Goal: Transaction & Acquisition: Purchase product/service

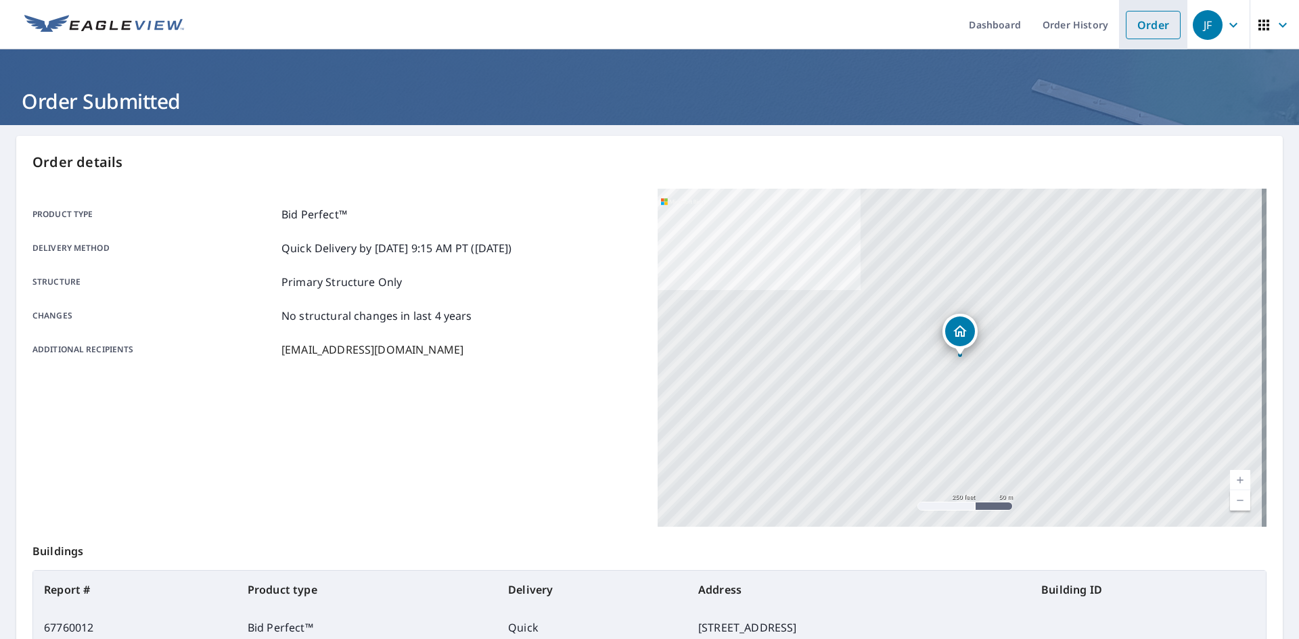
click at [1125, 25] on link "Order" at bounding box center [1152, 25] width 55 height 28
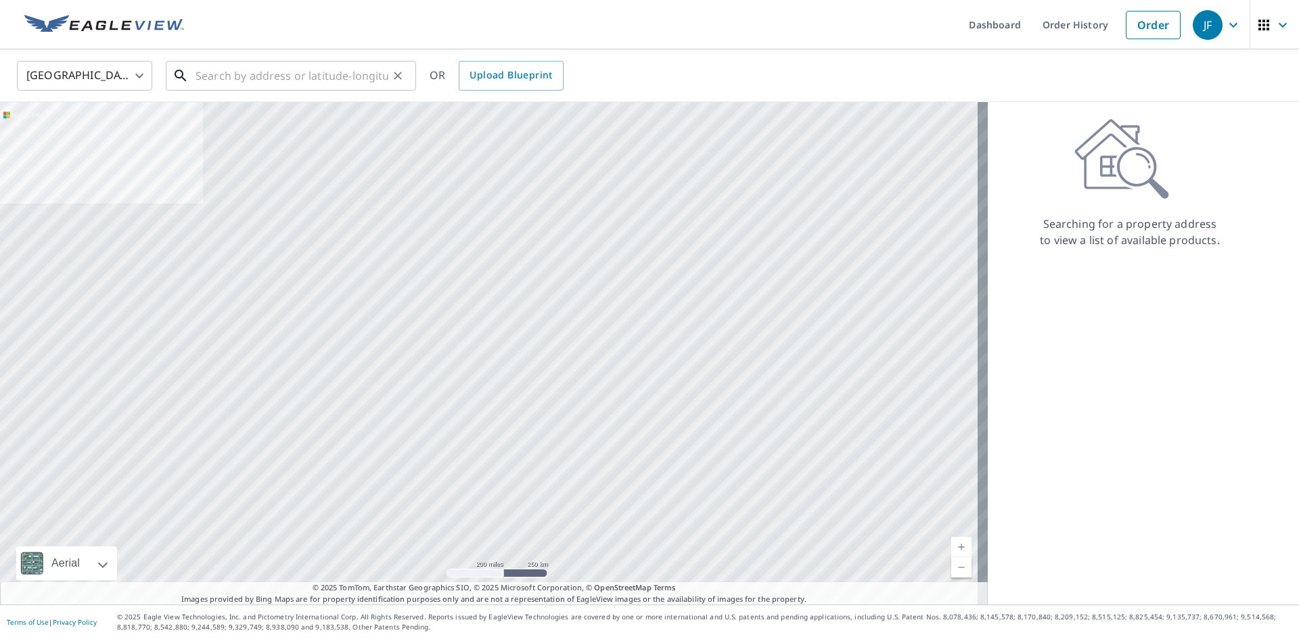
click at [275, 70] on input "text" at bounding box center [291, 76] width 193 height 38
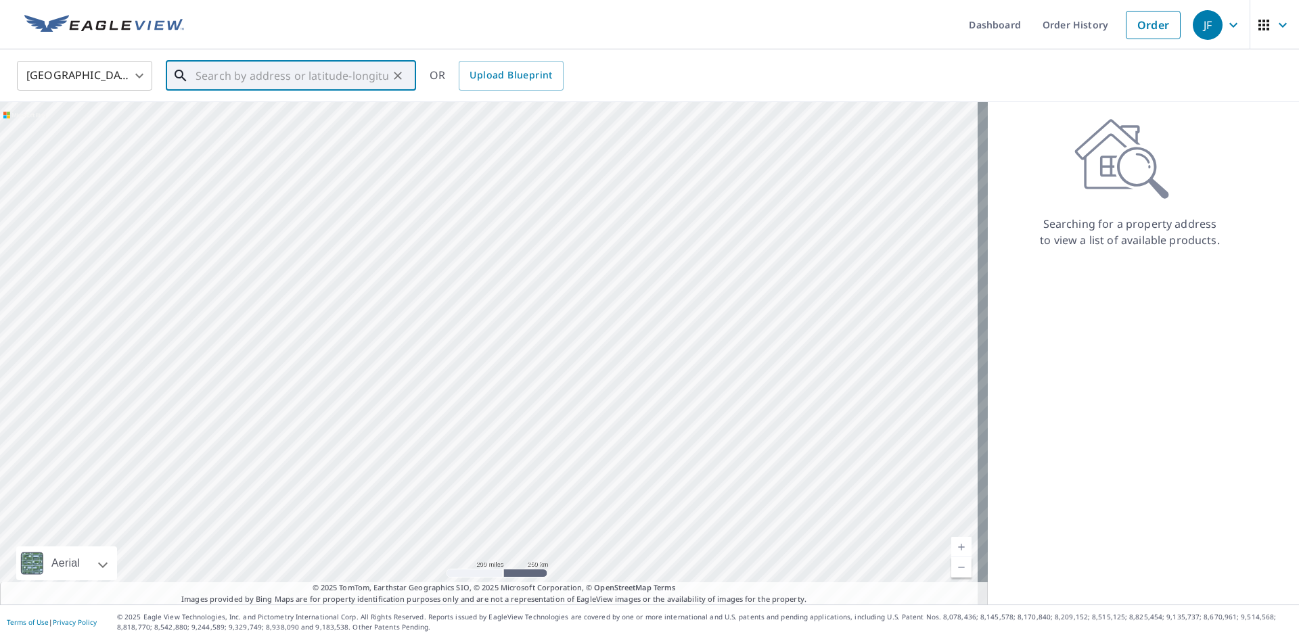
paste input "471 [US_STATE] 49"
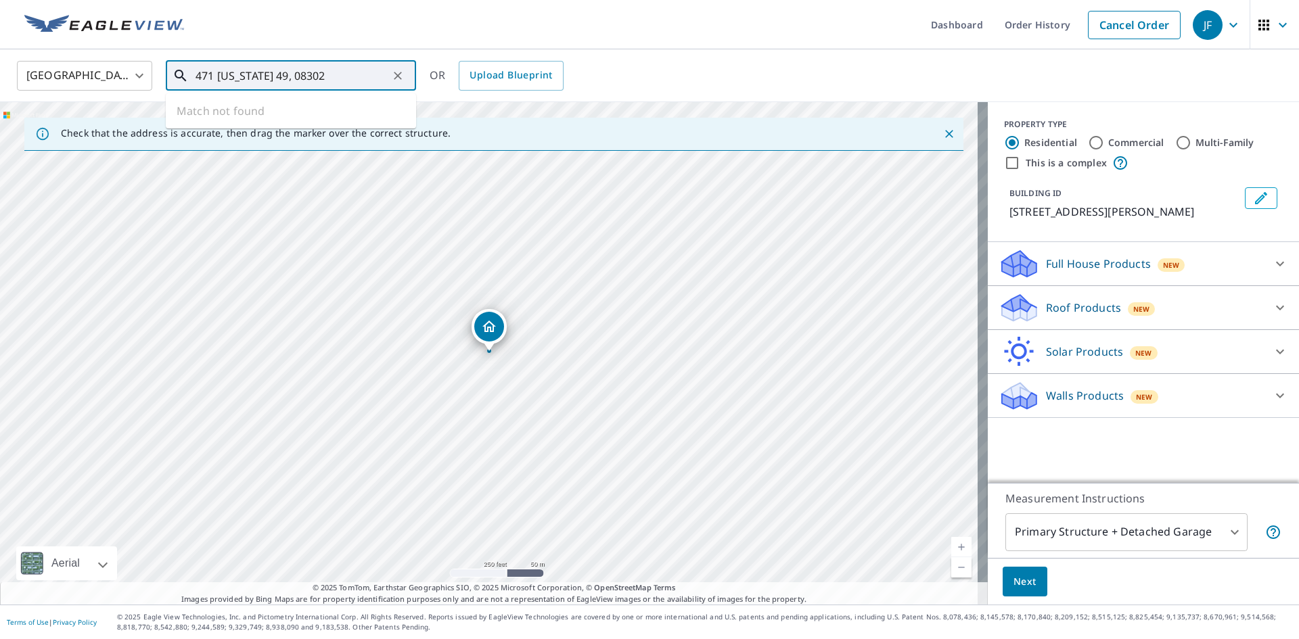
drag, startPoint x: 314, startPoint y: 73, endPoint x: 126, endPoint y: 79, distance: 188.1
click at [126, 79] on div "United States [GEOGRAPHIC_DATA] ​ [STREET_ADDRESS][US_STATE] ​ Match not found …" at bounding box center [645, 76] width 1276 height 32
paste input "471 NJ-"
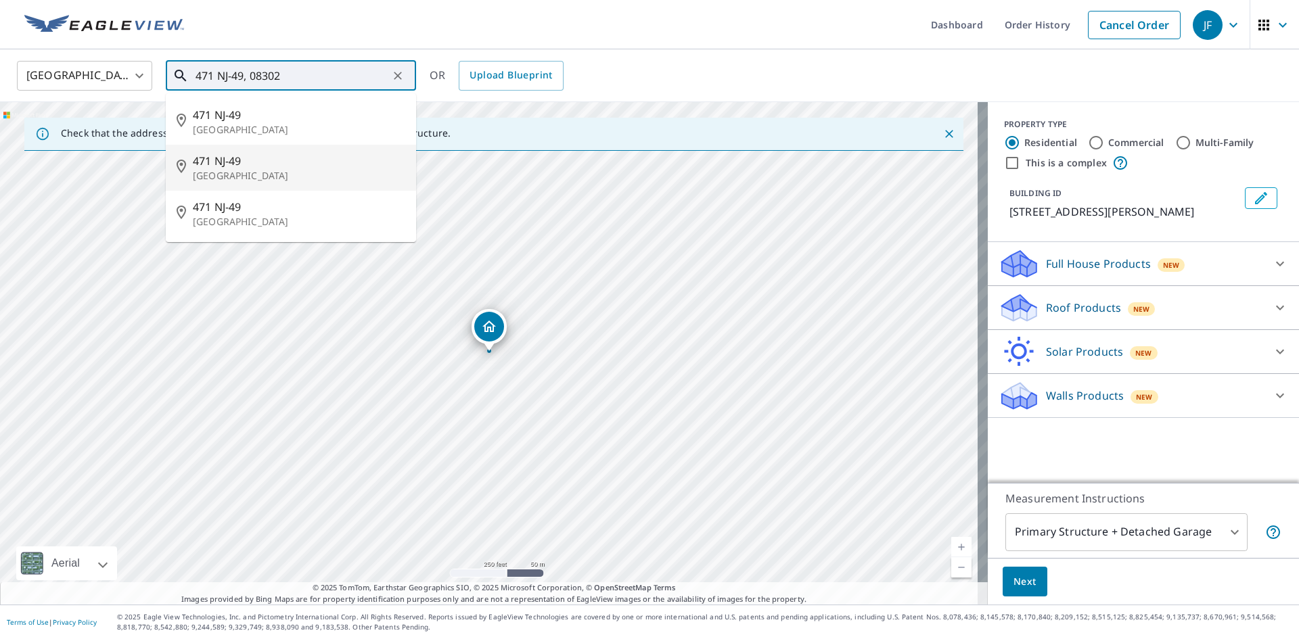
click at [336, 169] on p "[GEOGRAPHIC_DATA]" at bounding box center [299, 176] width 212 height 14
type input "471 NJ-[STREET_ADDRESS]"
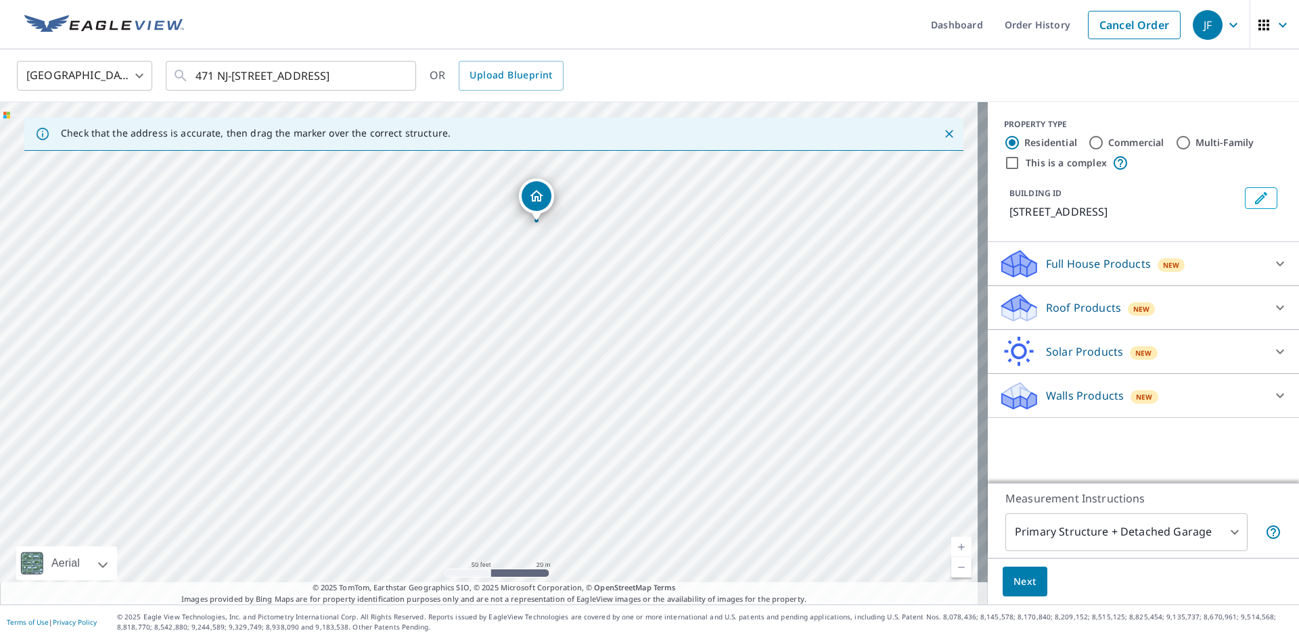
drag, startPoint x: 300, startPoint y: 402, endPoint x: 360, endPoint y: 297, distance: 121.5
click at [360, 297] on div "[STREET_ADDRESS]" at bounding box center [493, 353] width 987 height 503
drag, startPoint x: 535, startPoint y: 199, endPoint x: 365, endPoint y: 441, distance: 296.1
click at [1102, 313] on p "Roof Products" at bounding box center [1083, 308] width 75 height 16
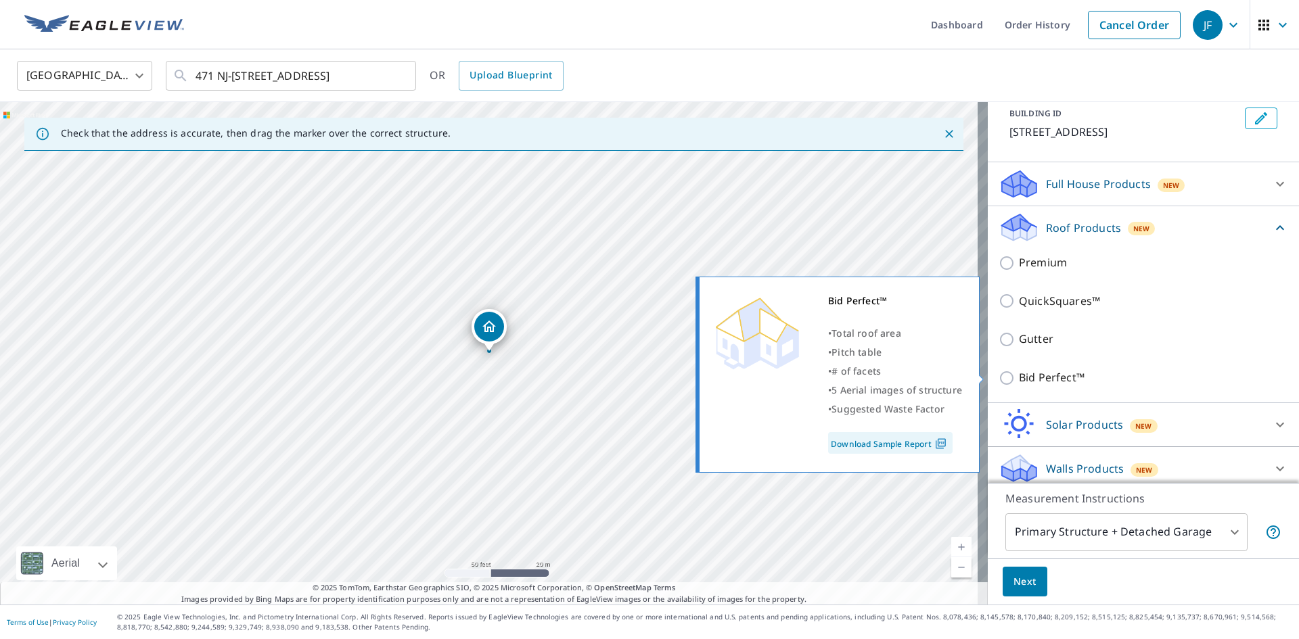
scroll to position [88, 0]
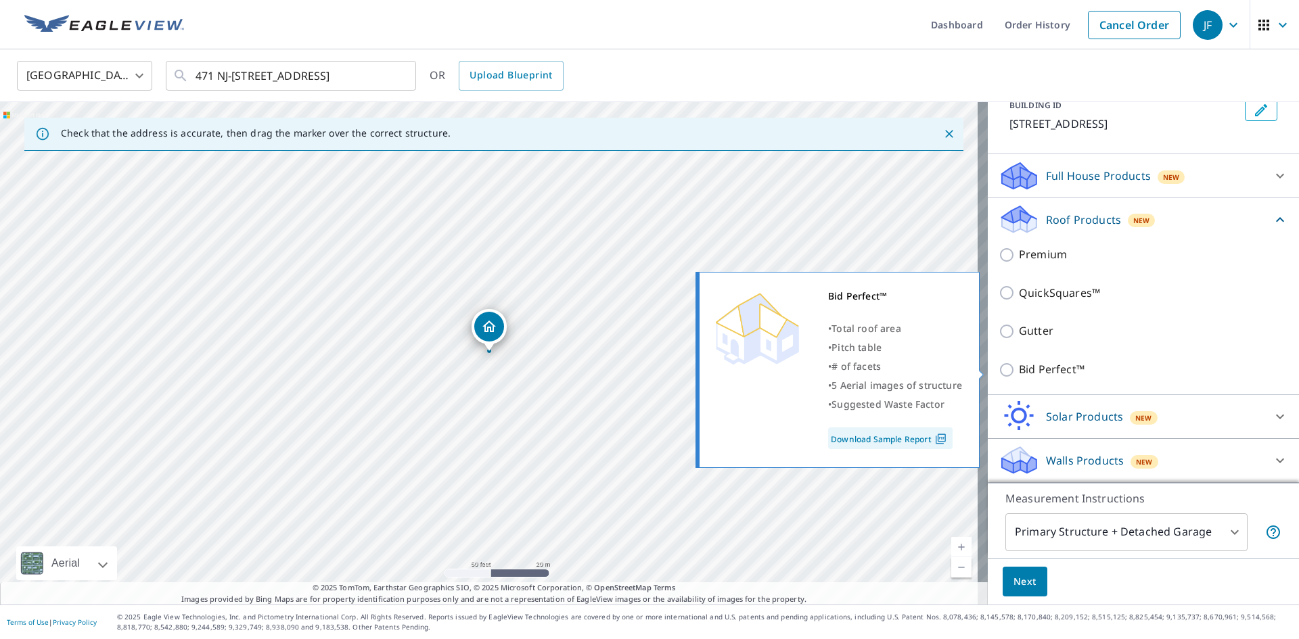
click at [1050, 375] on p "Bid Perfect™" at bounding box center [1052, 369] width 66 height 17
click at [1019, 375] on input "Bid Perfect™" at bounding box center [1008, 370] width 20 height 16
checkbox input "true"
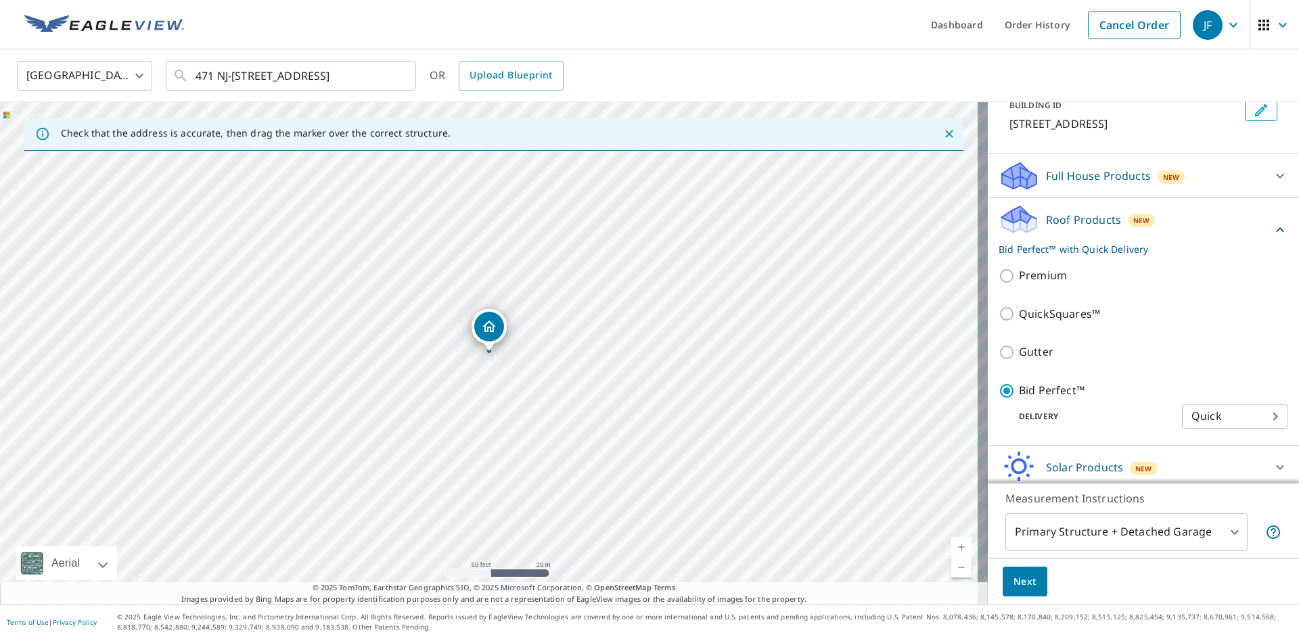
click at [1116, 536] on body "JF JF Dashboard Order History Cancel Order JF [GEOGRAPHIC_DATA] [GEOGRAPHIC_DAT…" at bounding box center [649, 319] width 1299 height 639
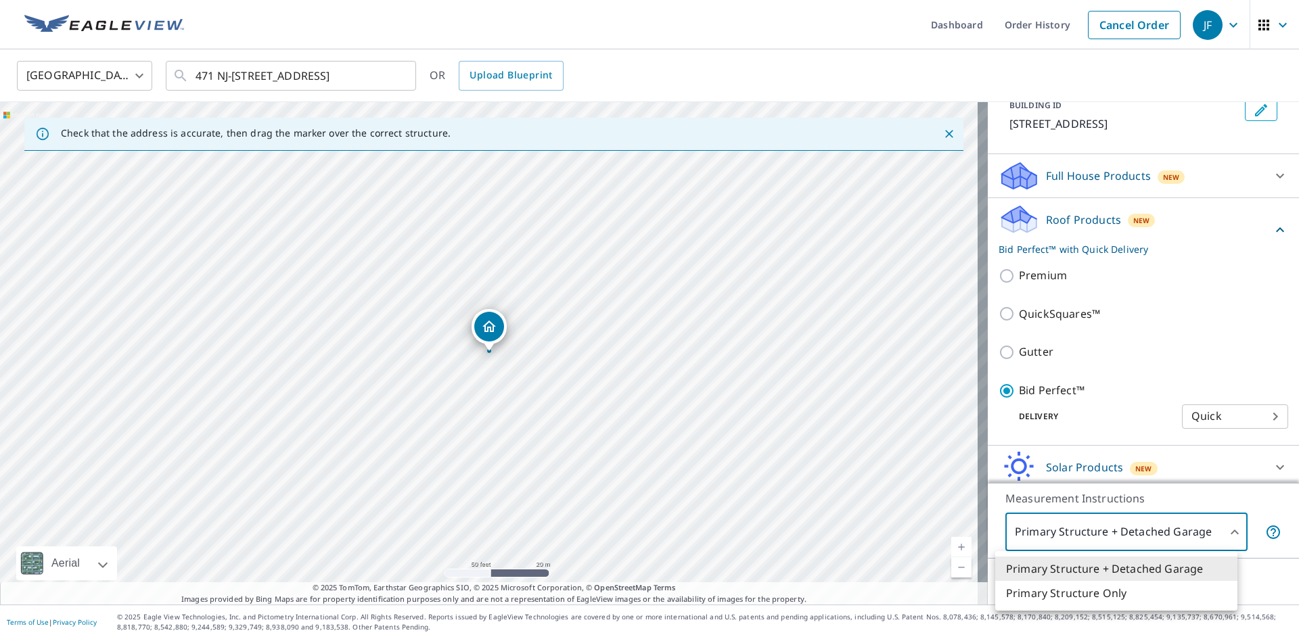
click at [1113, 591] on li "Primary Structure Only" at bounding box center [1116, 593] width 242 height 24
type input "2"
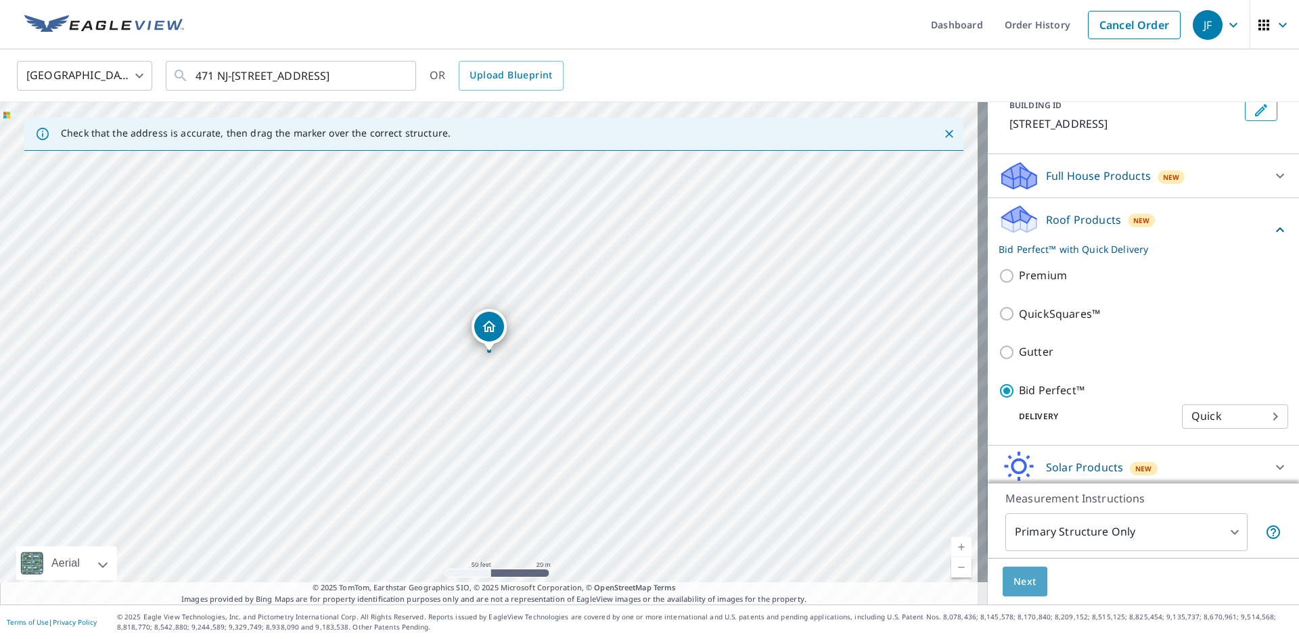
click at [1017, 582] on span "Next" at bounding box center [1024, 582] width 23 height 17
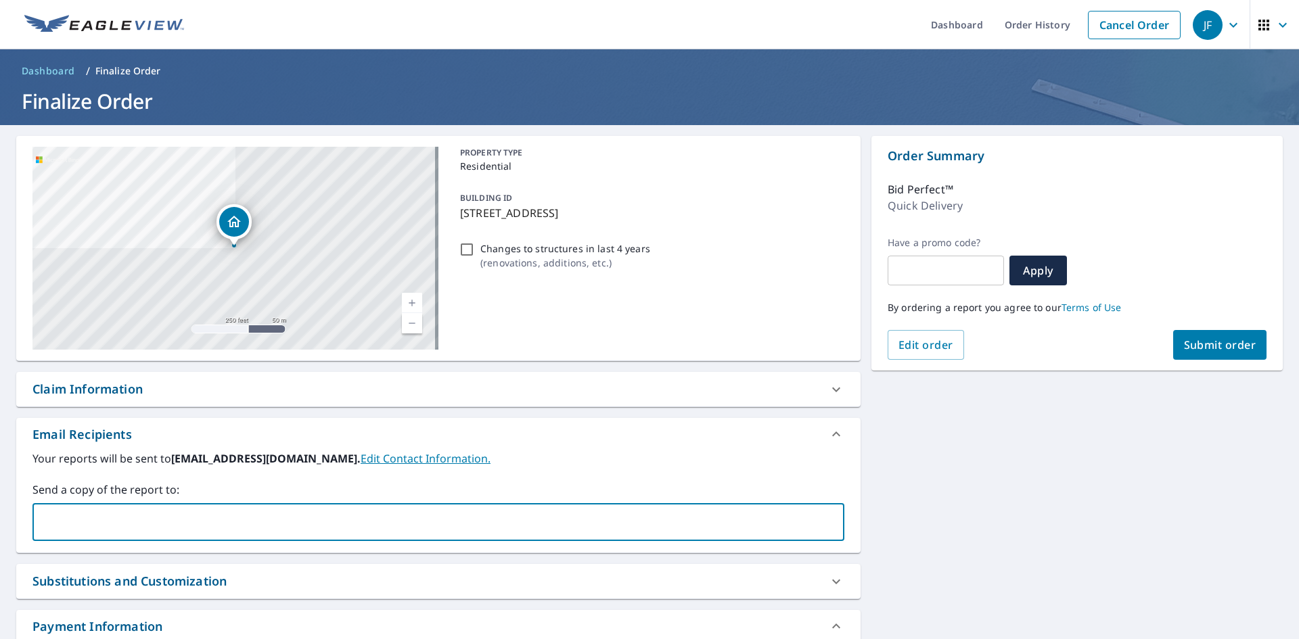
paste input "[EMAIL_ADDRESS][DOMAIN_NAME]"
type input "[EMAIL_ADDRESS][DOMAIN_NAME]"
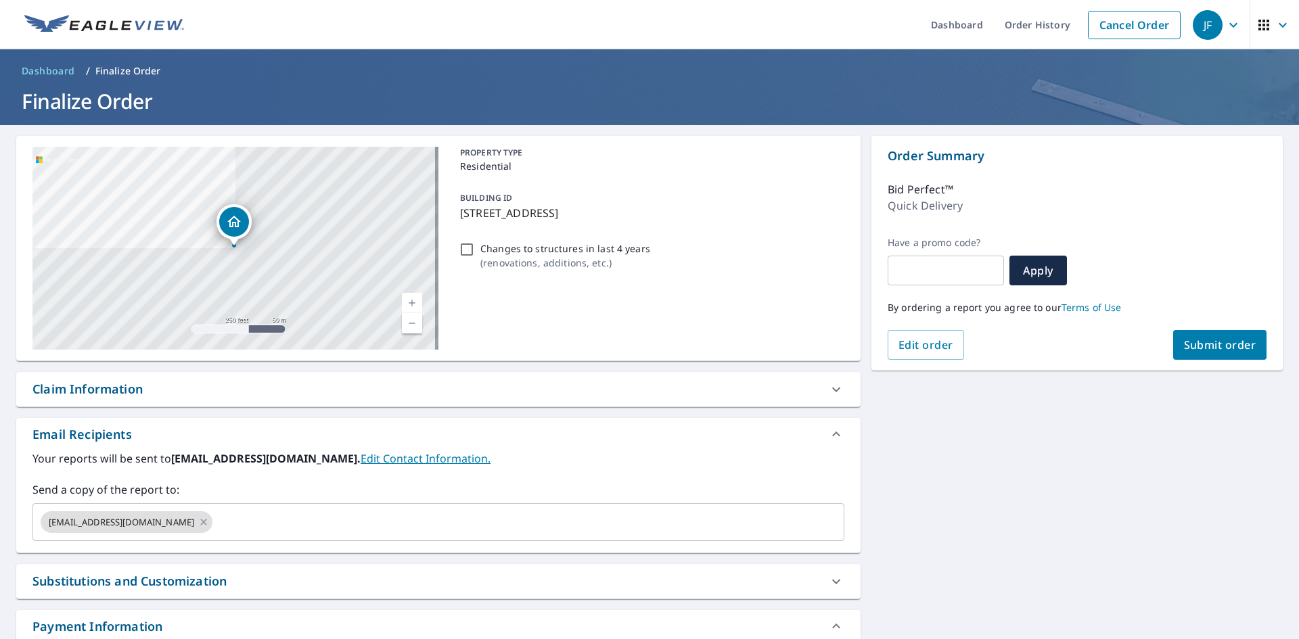
drag, startPoint x: 469, startPoint y: 212, endPoint x: 640, endPoint y: 212, distance: 171.8
click at [640, 212] on div "BUILDING ID [STREET_ADDRESS]" at bounding box center [649, 205] width 390 height 43
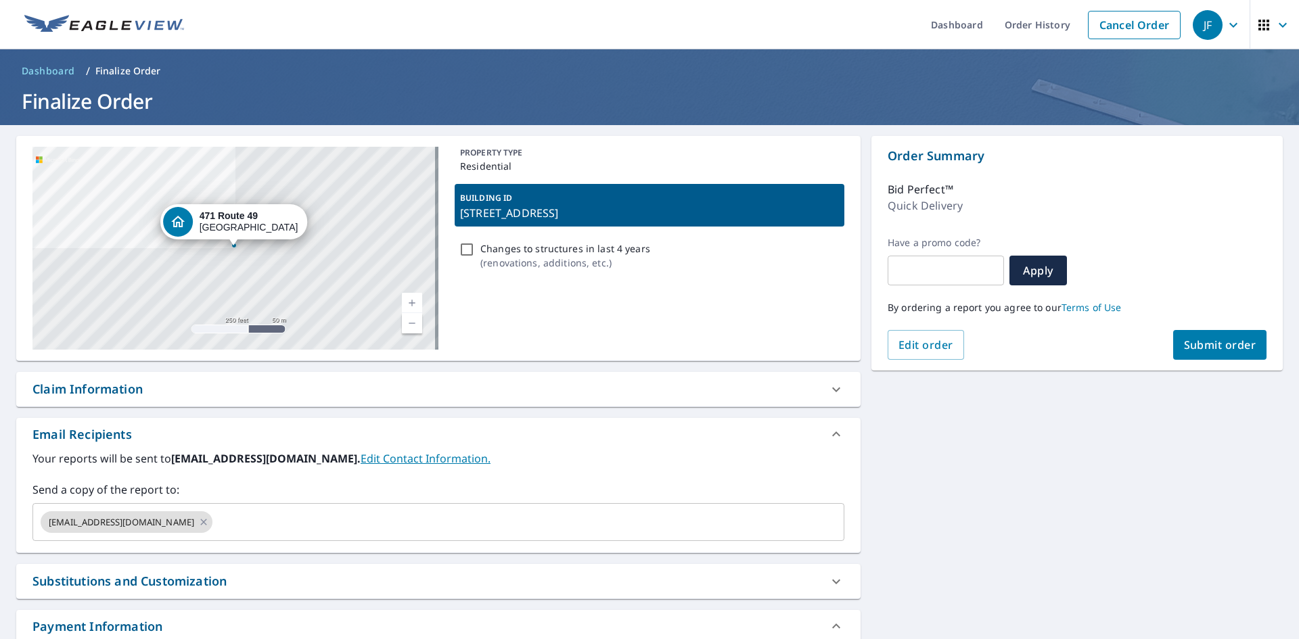
click at [604, 314] on div "PROPERTY TYPE Residential BUILDING ID [STREET_ADDRESS] Changes to structures in…" at bounding box center [649, 248] width 390 height 203
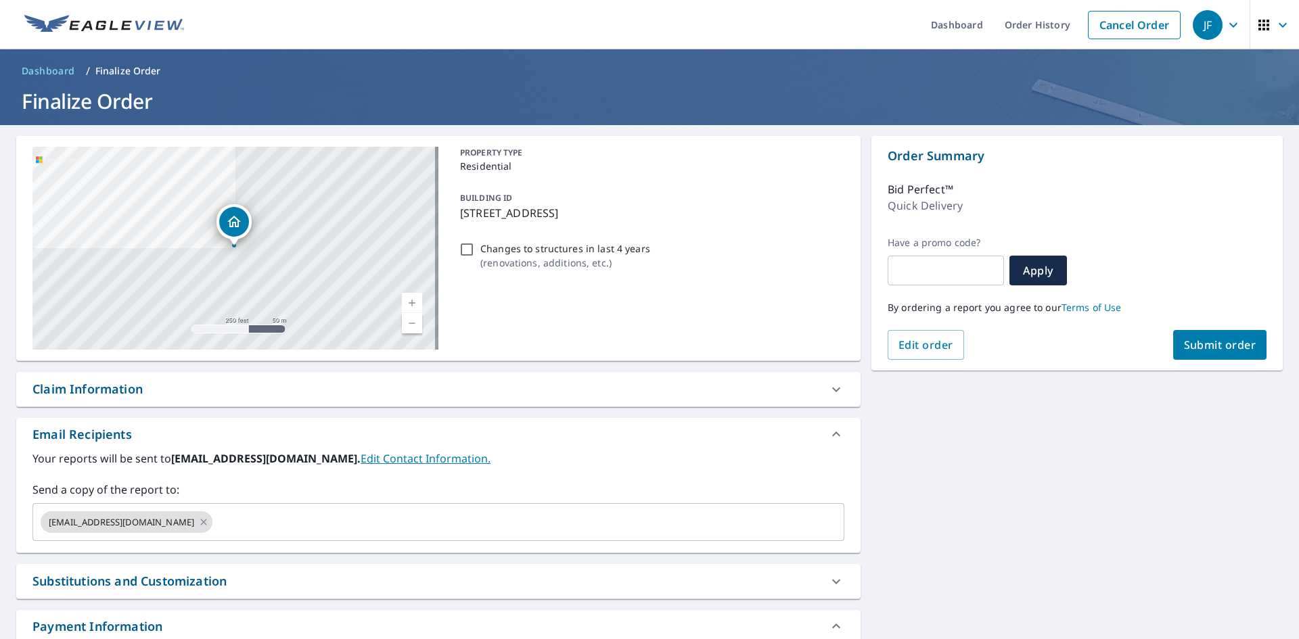
drag, startPoint x: 457, startPoint y: 211, endPoint x: 636, endPoint y: 206, distance: 180.0
click at [636, 206] on p "[STREET_ADDRESS]" at bounding box center [649, 213] width 379 height 16
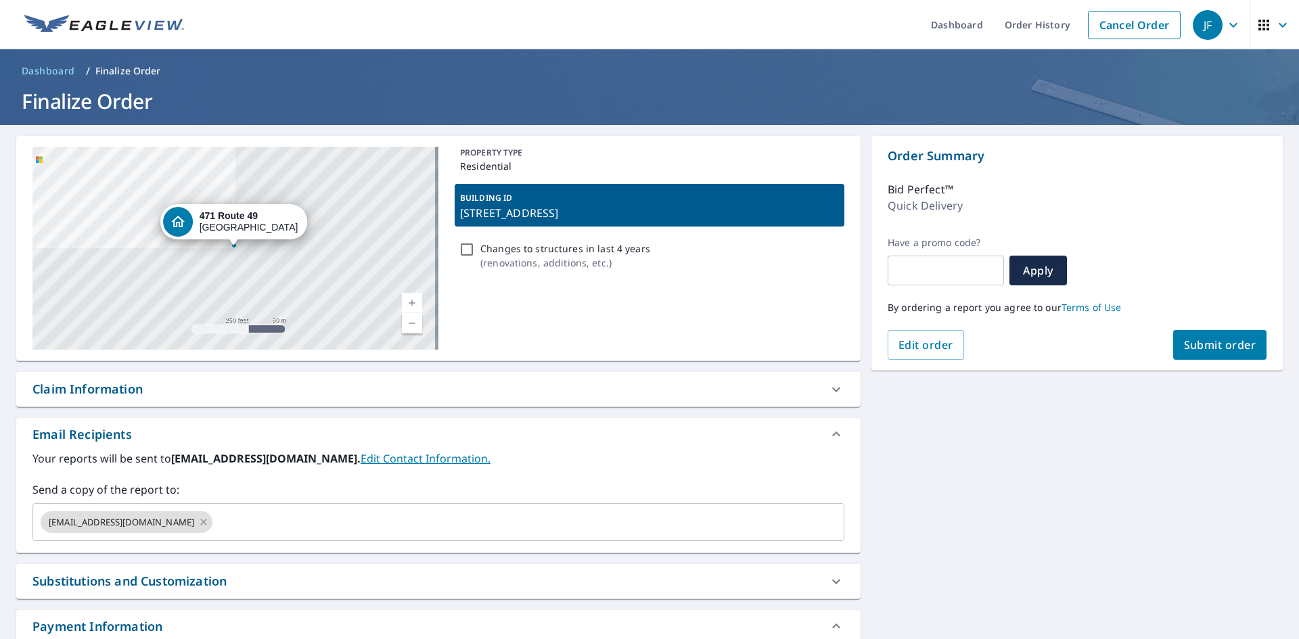
copy p "[STREET_ADDRESS]"
click at [594, 309] on div "PROPERTY TYPE Residential BUILDING ID [STREET_ADDRESS] Changes to structures in…" at bounding box center [649, 248] width 390 height 203
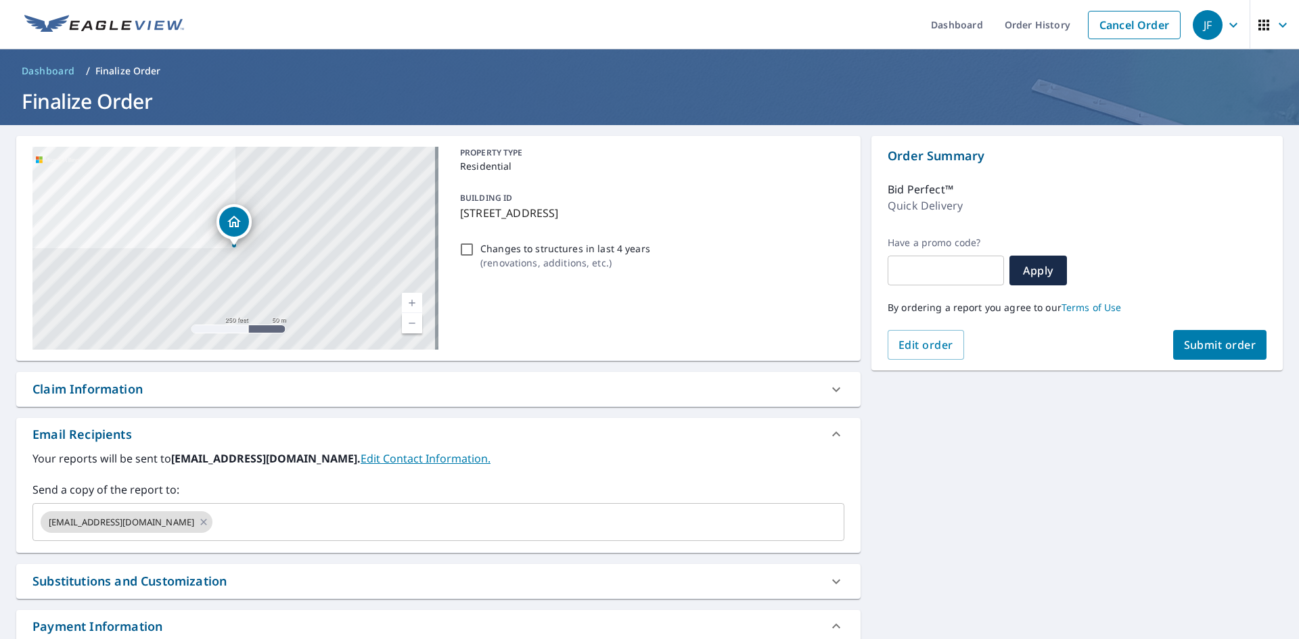
click at [1236, 354] on button "Submit order" at bounding box center [1220, 345] width 94 height 30
